Goal: Find specific page/section: Find specific page/section

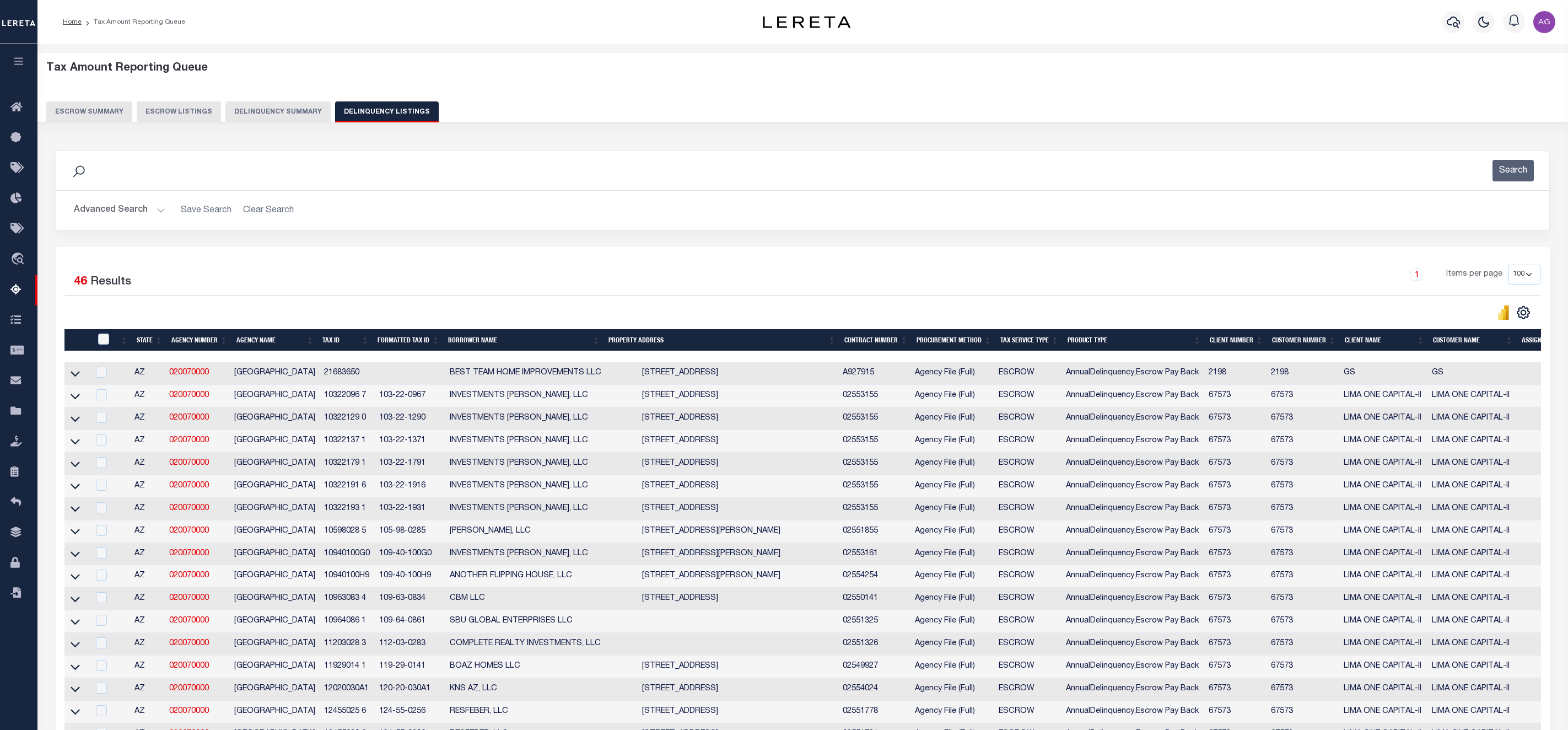
select select
select select "100"
click at [290, 113] on button "Delinquency Summary" at bounding box center [277, 112] width 105 height 21
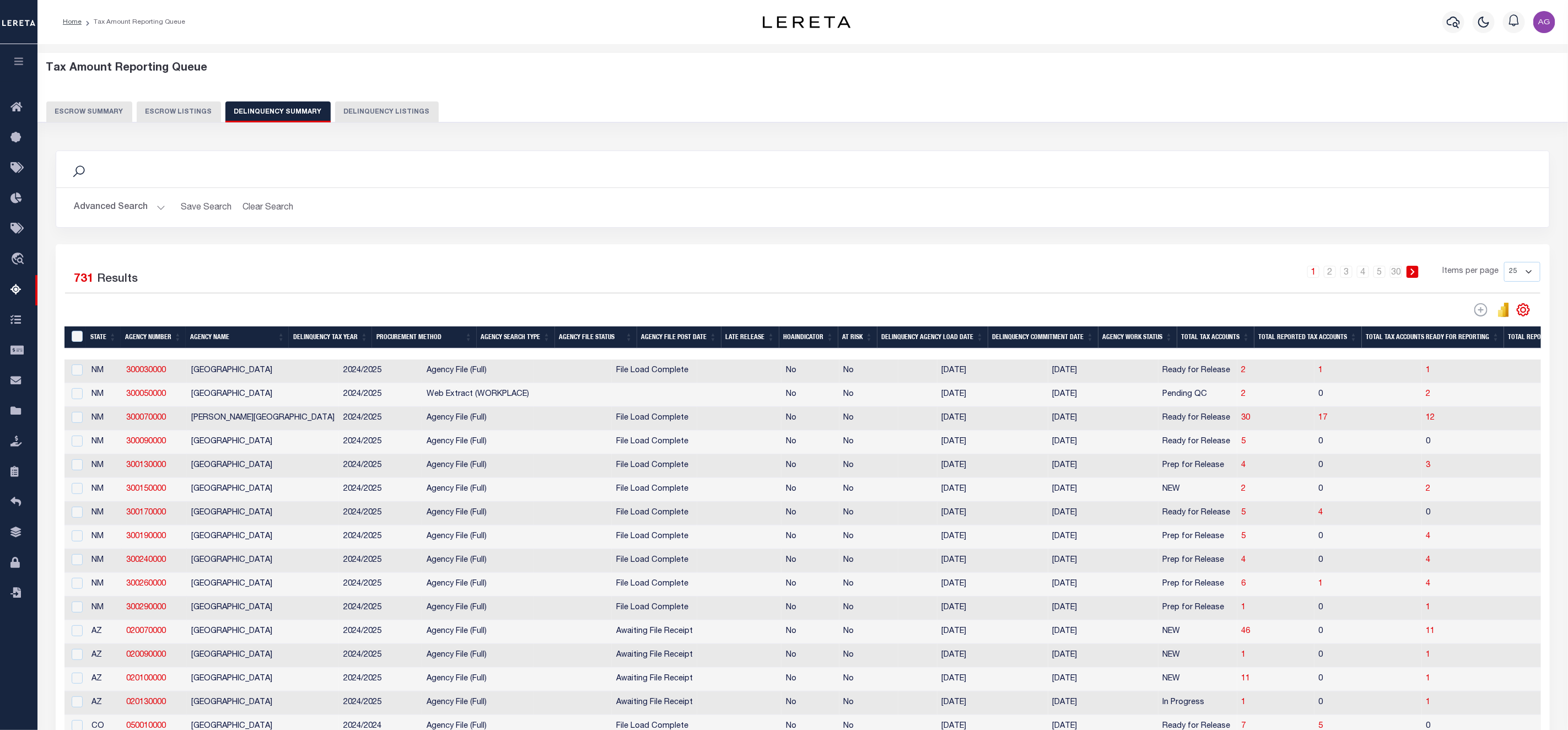
click at [136, 210] on button "Advanced Search" at bounding box center [120, 208] width 91 height 21
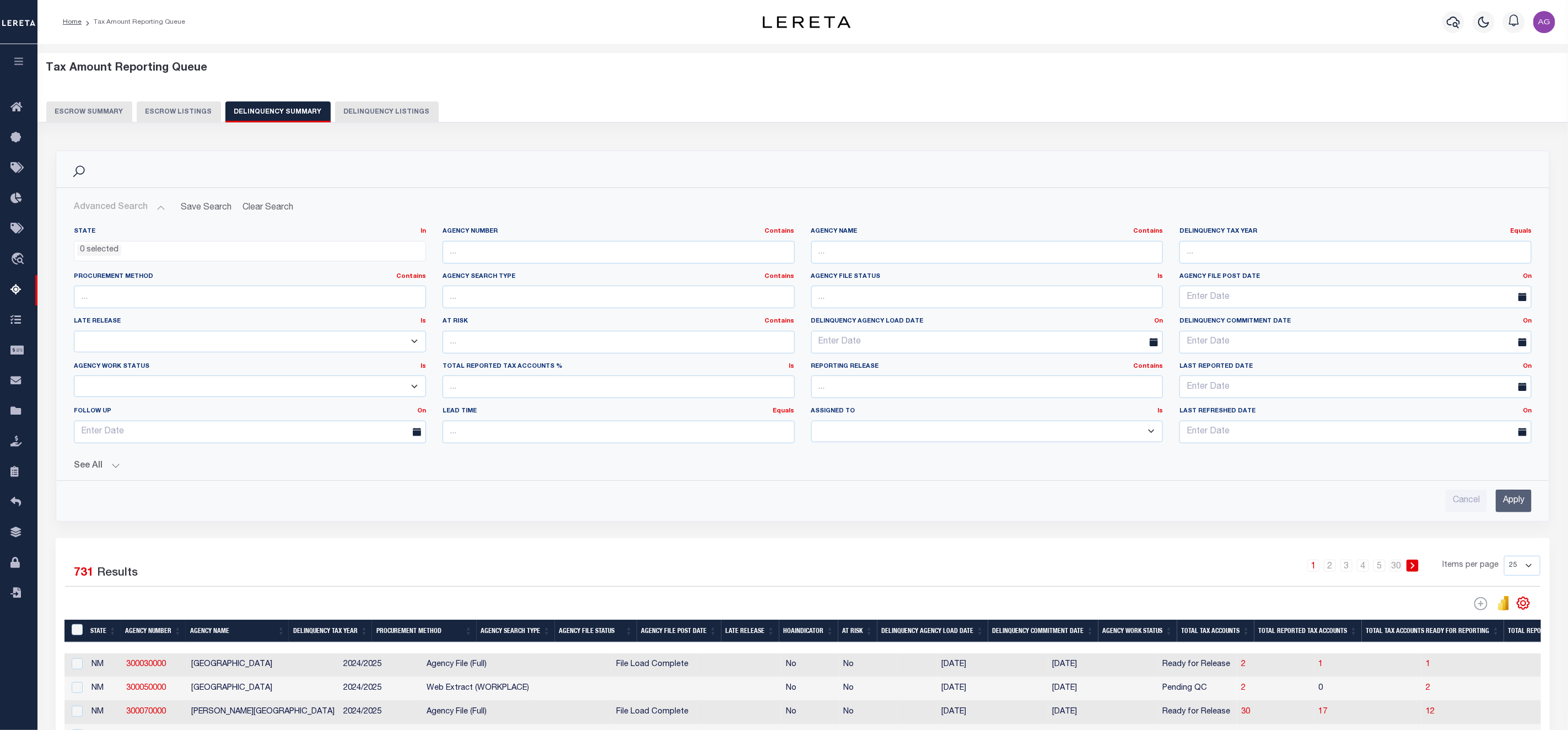
click at [129, 210] on button "Advanced Search" at bounding box center [120, 208] width 91 height 21
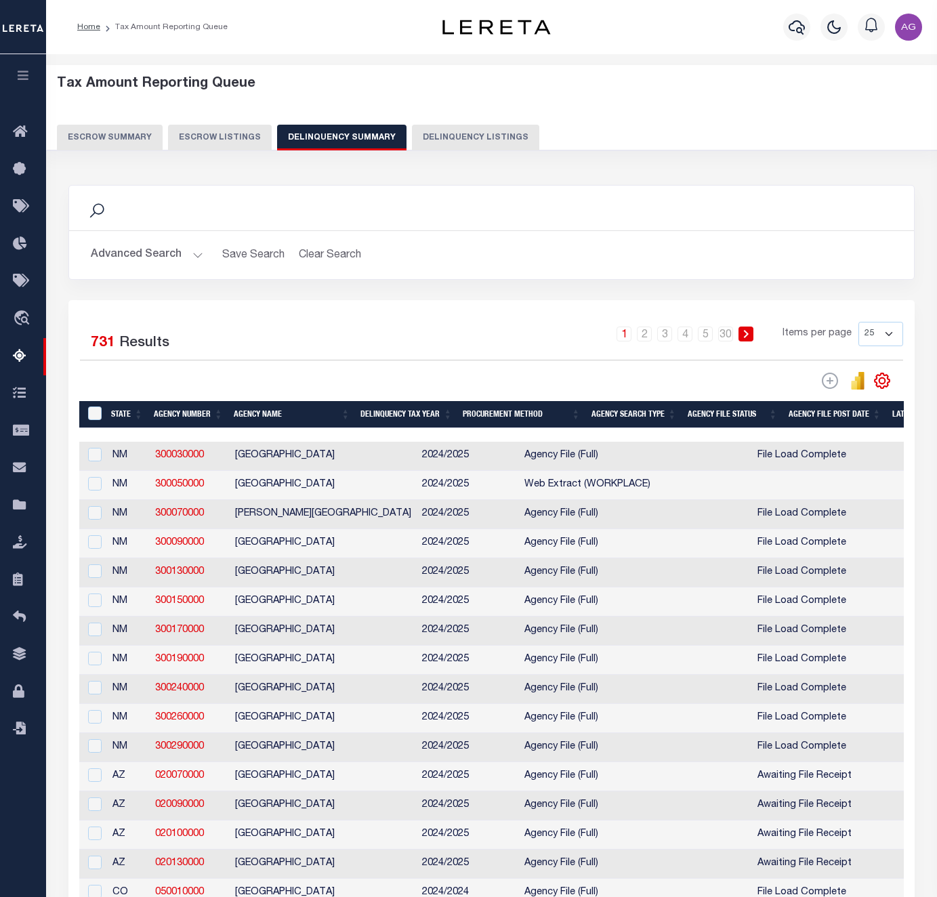
click at [145, 261] on button "Advanced Search" at bounding box center [147, 255] width 112 height 26
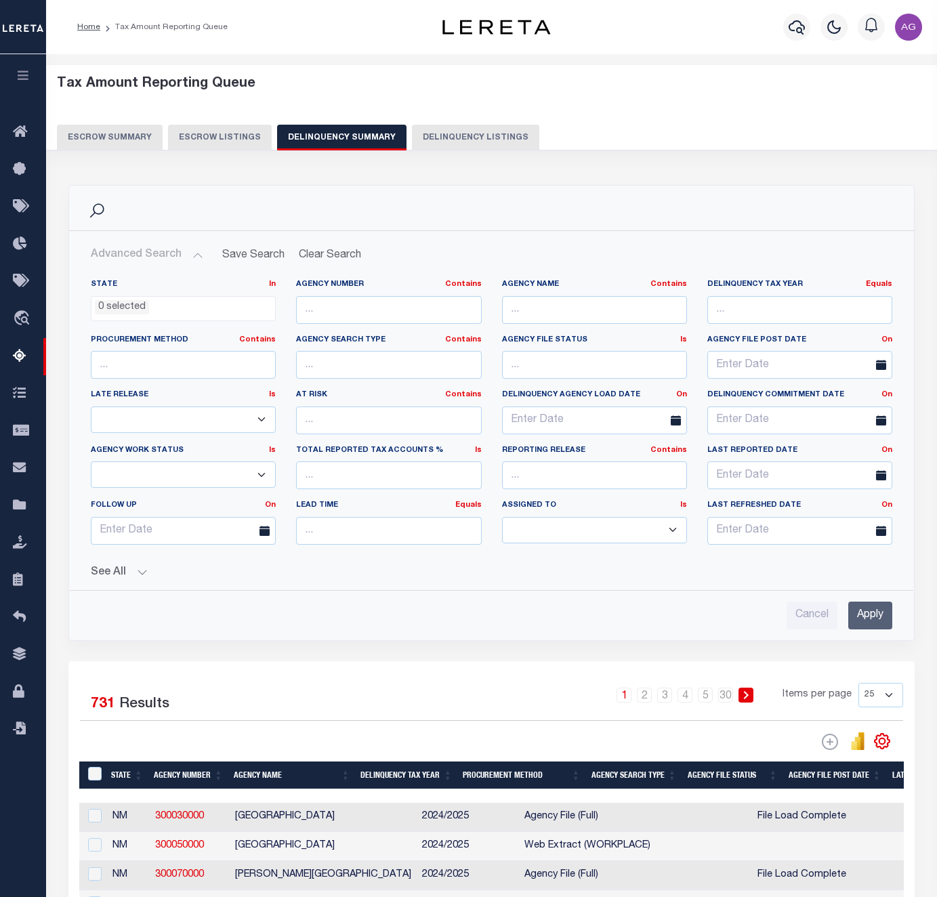
click at [602, 535] on select "--Unassigned-- --Others-- --Unassigned-- [PERSON_NAME] [PERSON_NAME] [PERSON_NA…" at bounding box center [594, 530] width 185 height 26
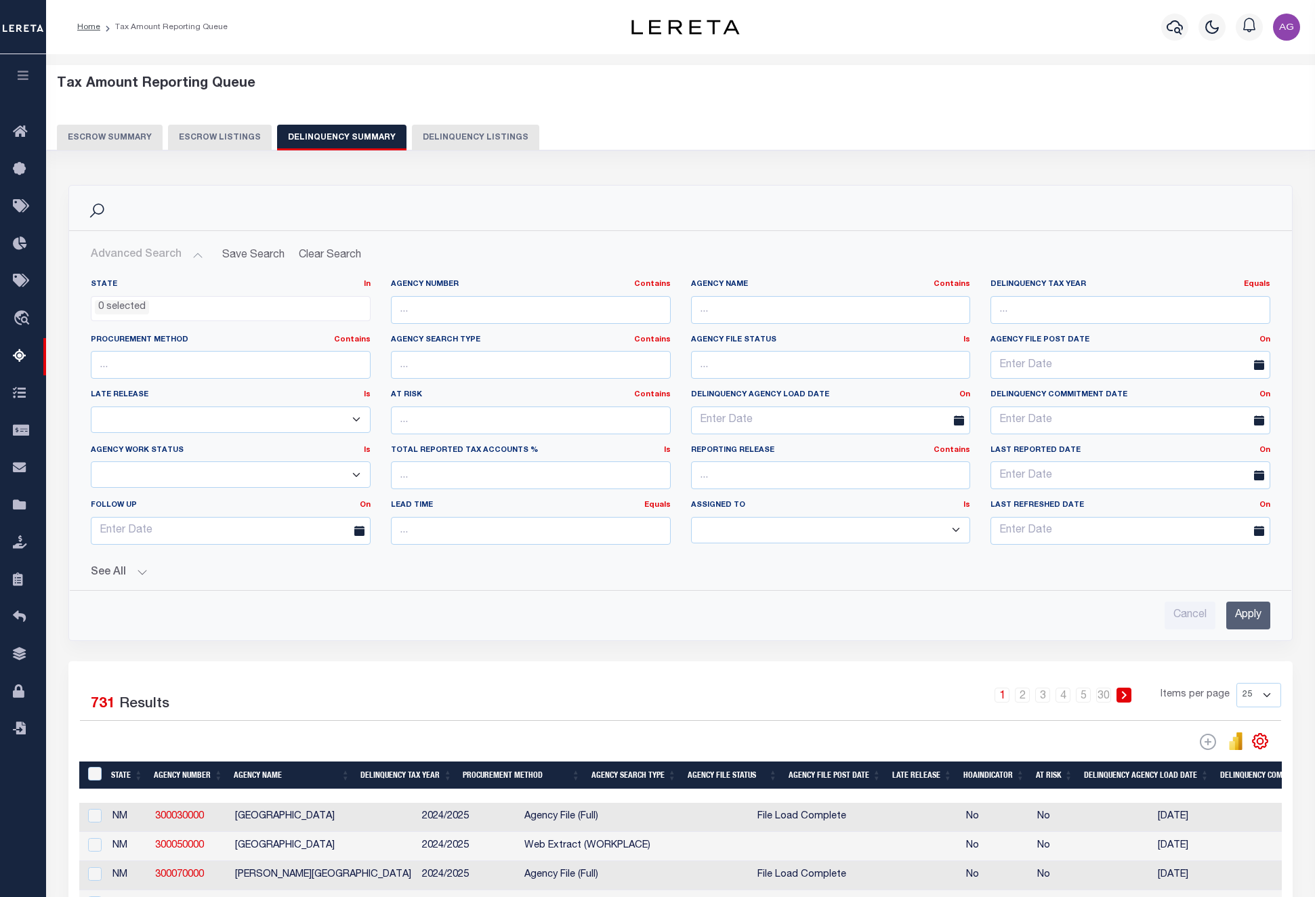
click at [137, 574] on button "See All" at bounding box center [680, 572] width 1179 height 13
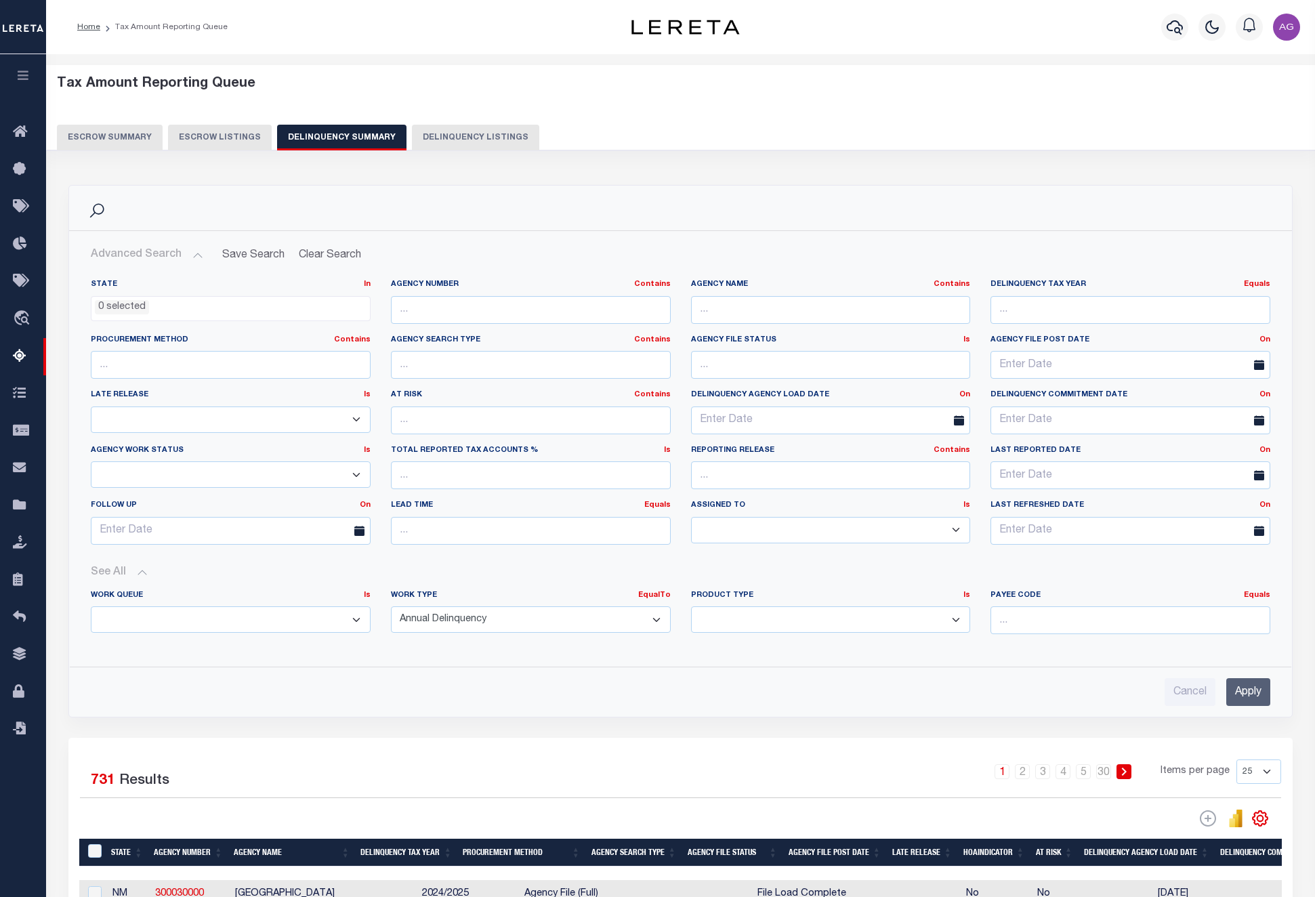
click at [137, 574] on button "See All" at bounding box center [680, 572] width 1179 height 13
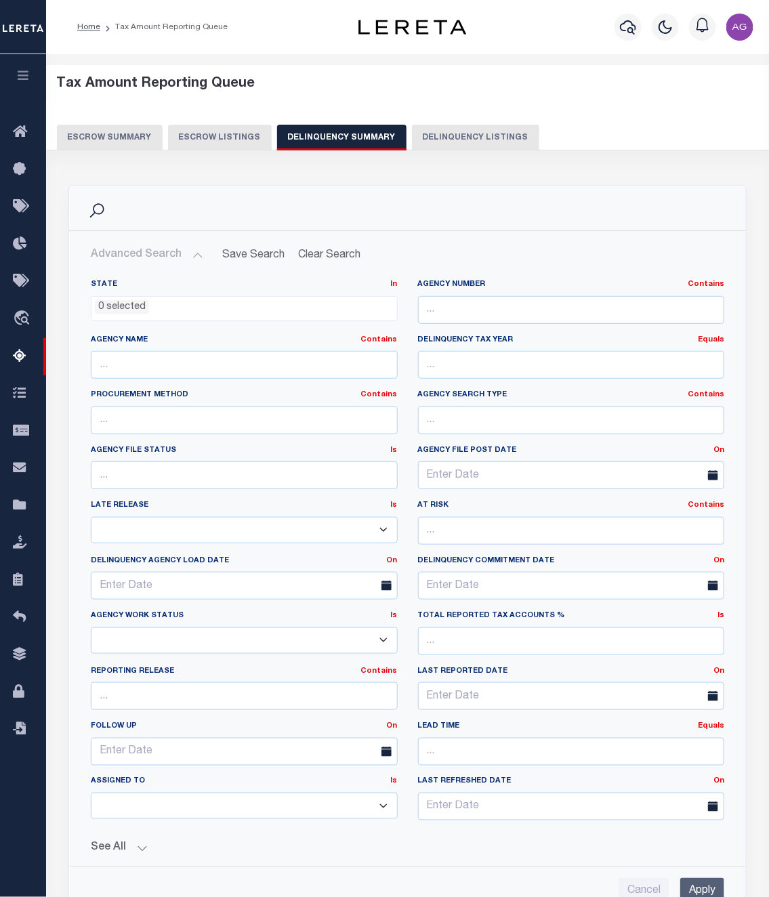
scroll to position [203, 0]
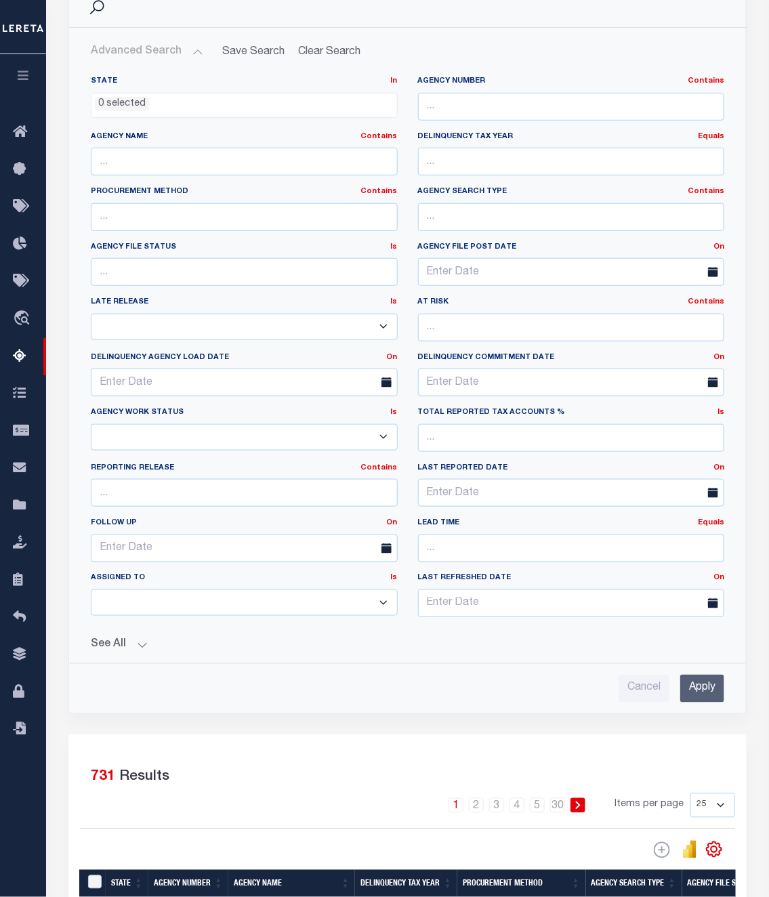
click at [127, 652] on button "See All" at bounding box center [407, 645] width 633 height 13
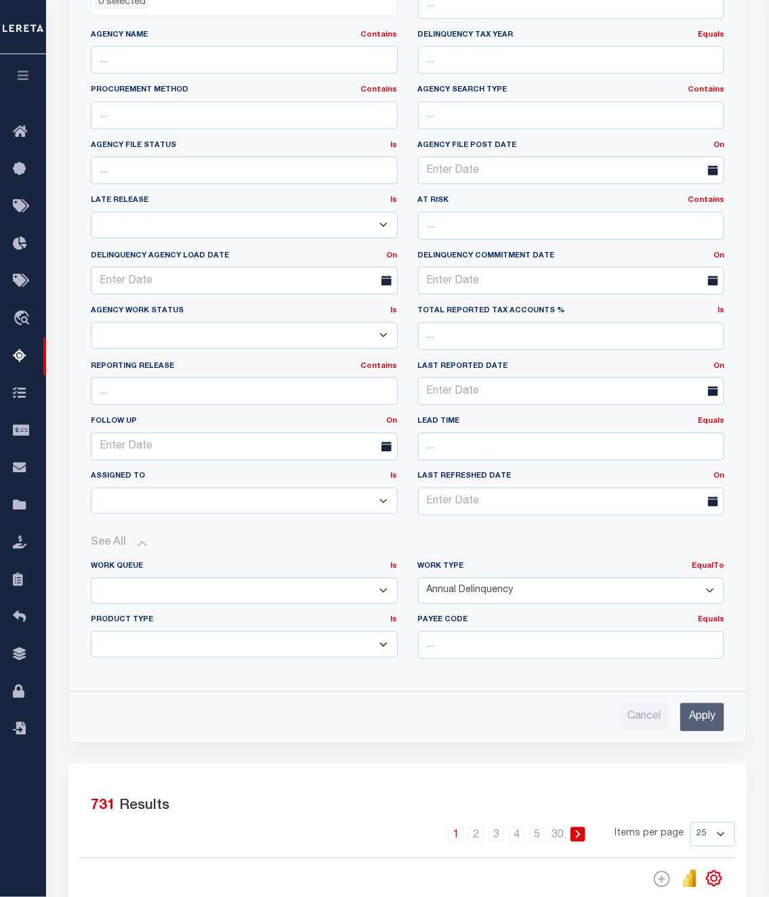
scroll to position [406, 0]
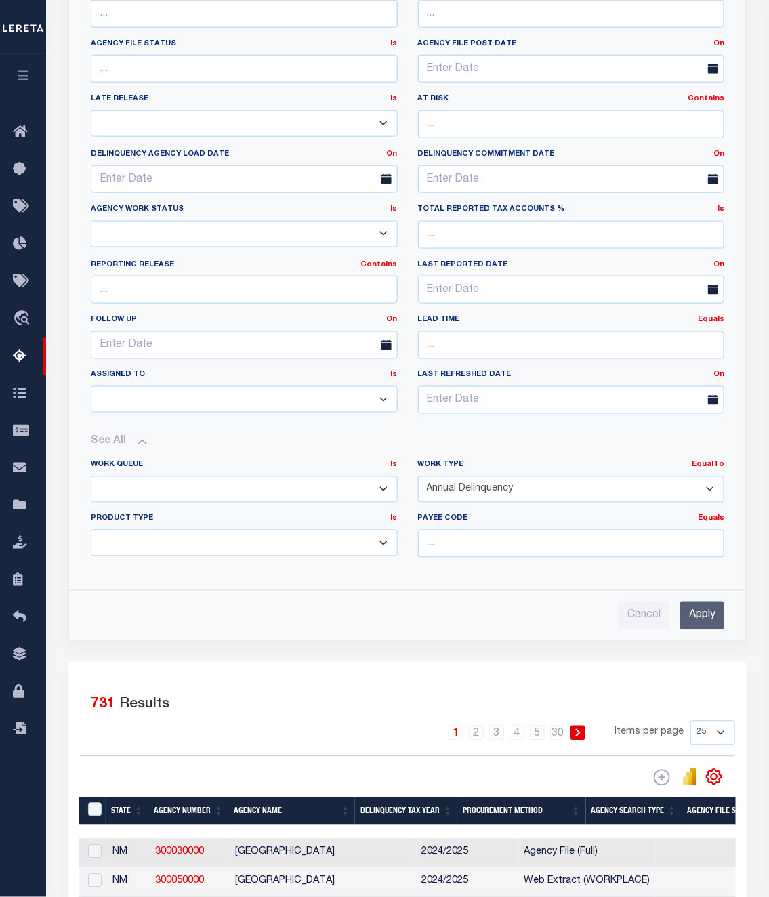
click at [648, 494] on select "Annual Delinquency Back Search Payment Status Check DTRACK" at bounding box center [571, 489] width 307 height 26
